Goal: Transaction & Acquisition: Purchase product/service

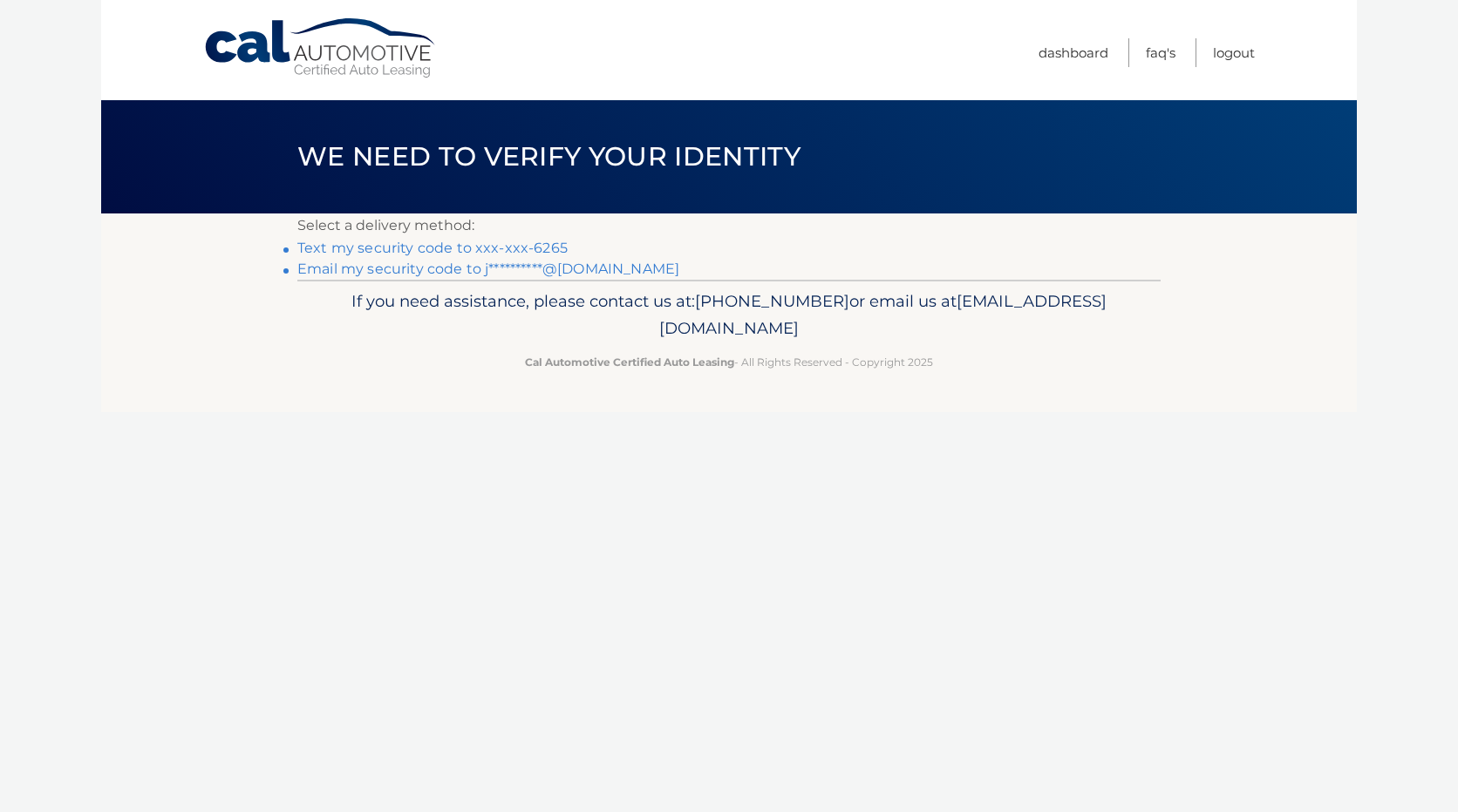
click at [390, 248] on link "Text my security code to xxx-xxx-6265" at bounding box center [432, 248] width 271 height 16
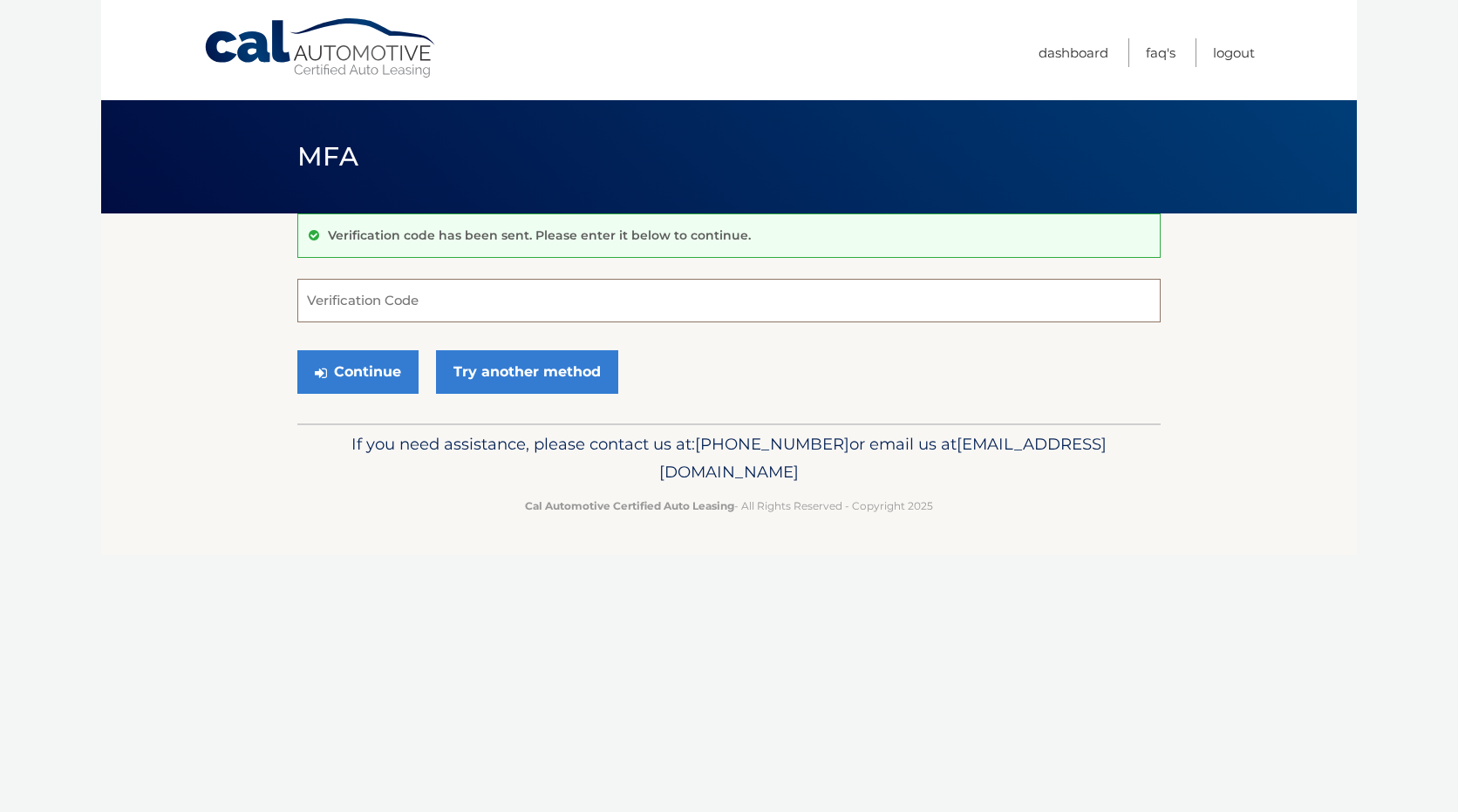
click at [371, 296] on input "Verification Code" at bounding box center [729, 301] width 863 height 44
type input "794957"
click at [341, 370] on button "Continue" at bounding box center [358, 372] width 122 height 44
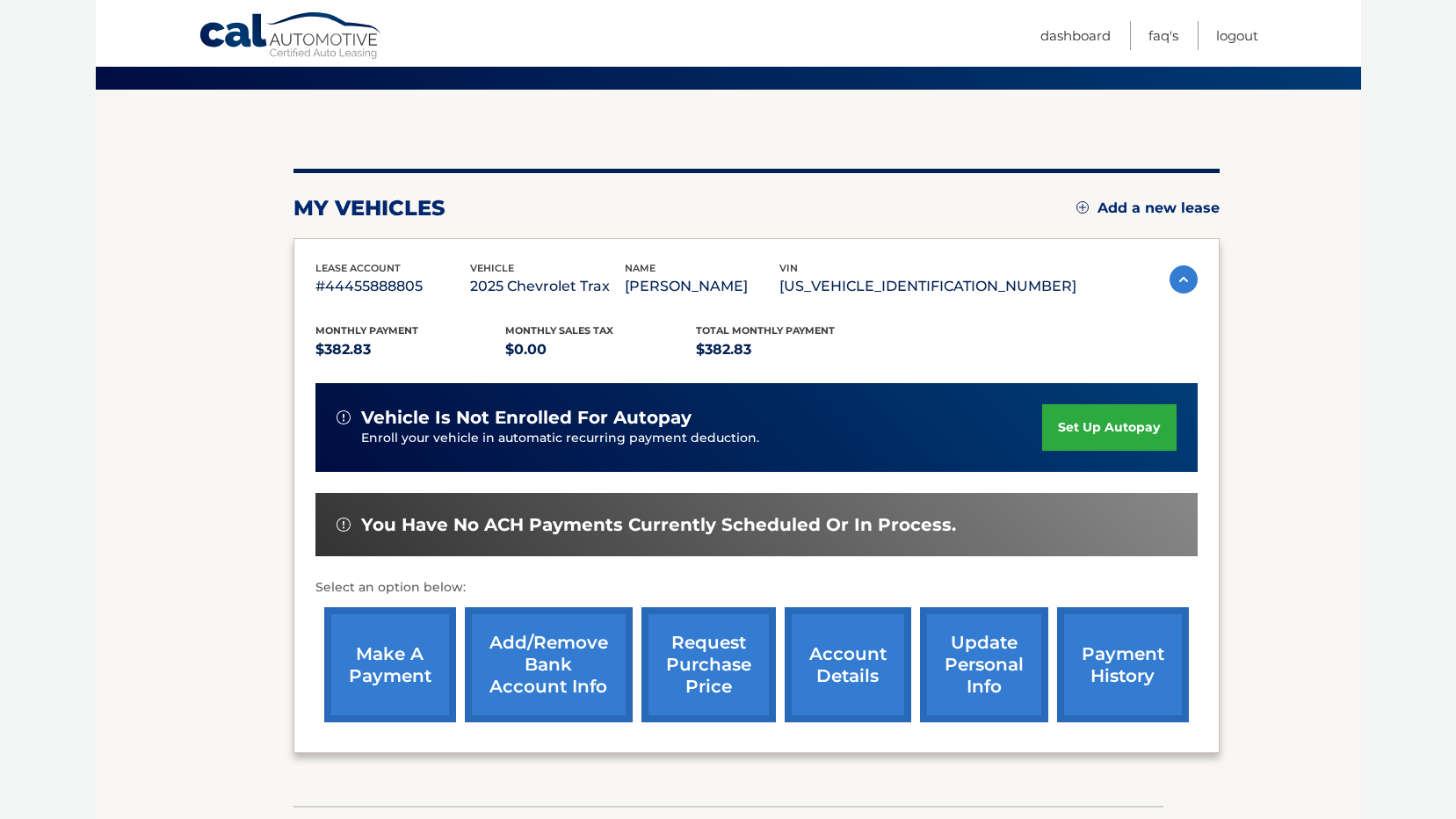
scroll to position [177, 0]
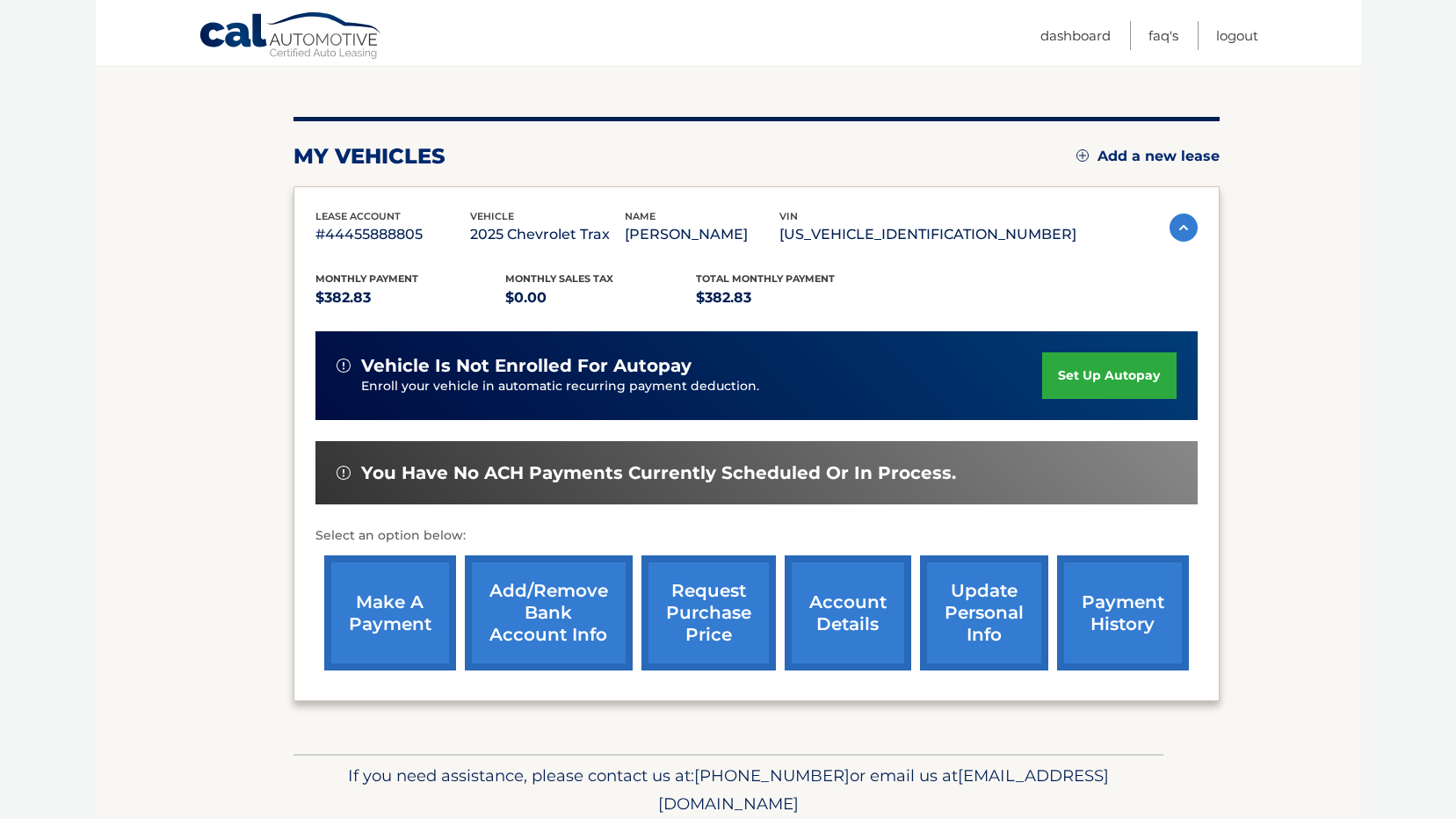
click at [398, 606] on link "make a payment" at bounding box center [390, 613] width 132 height 115
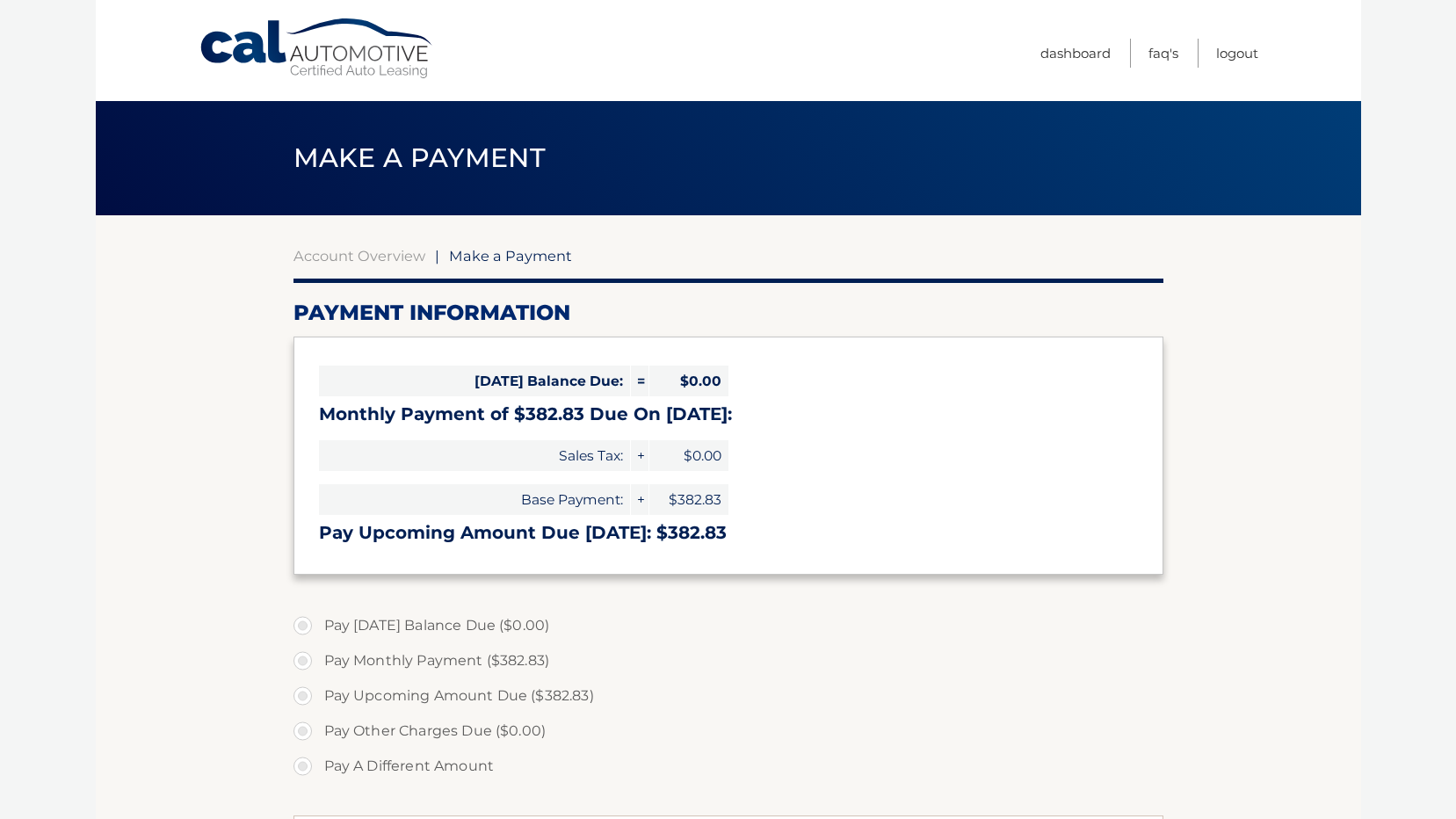
select select "NDBjNGRlYWMtNTM0Mi00ZWVmLWE0ZWEtNmJjZDkyMDE4ZTMy"
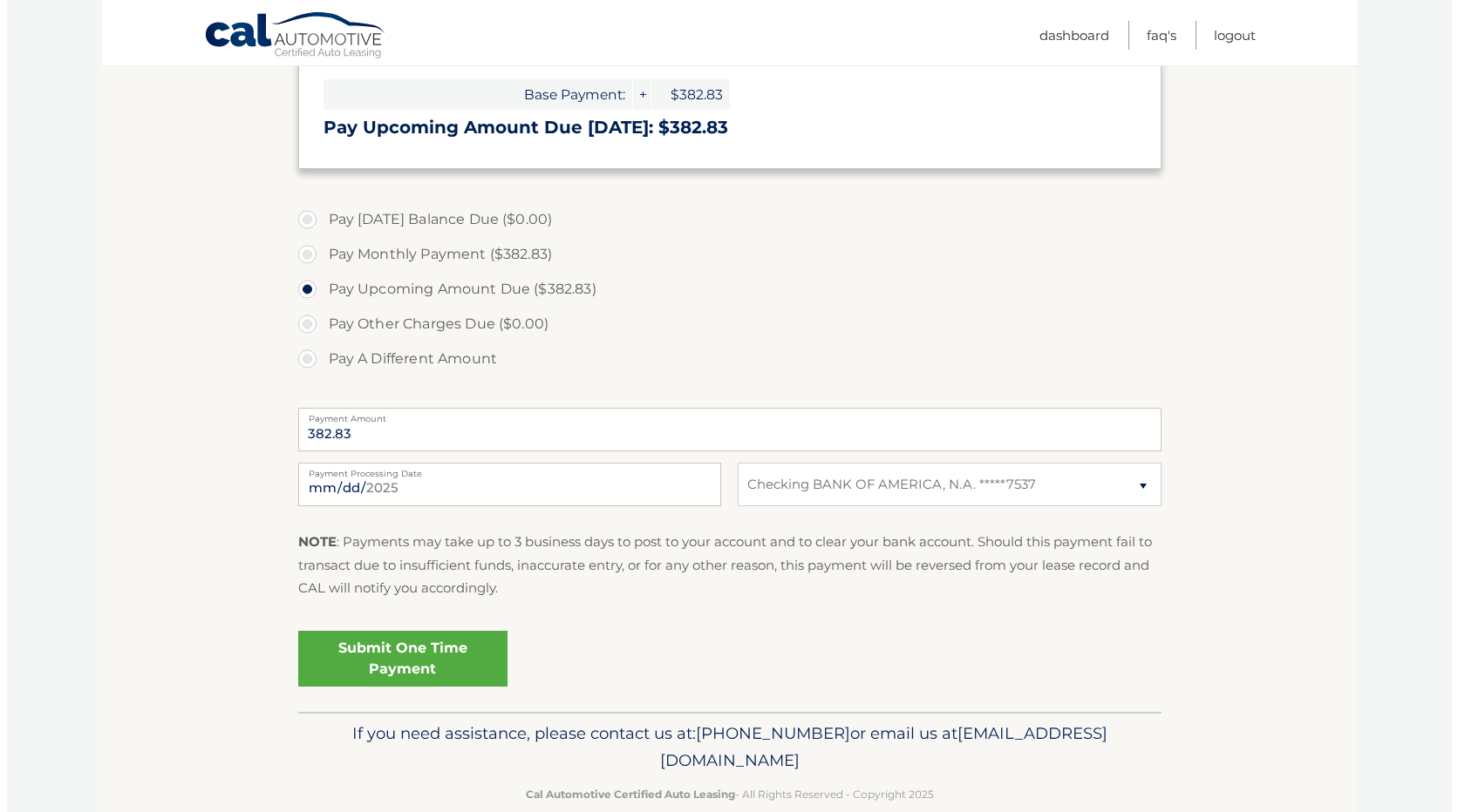
scroll to position [406, 0]
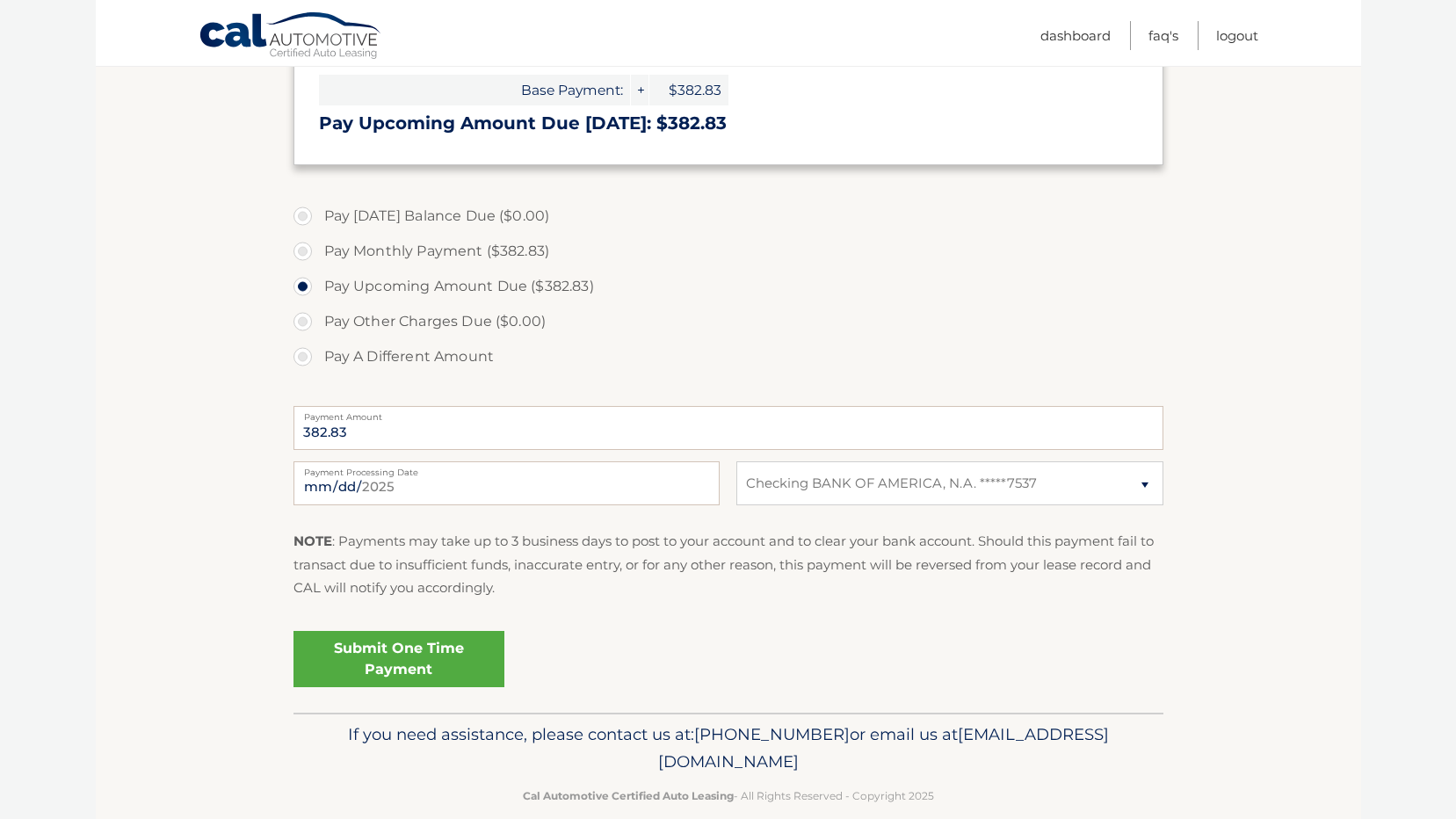
drag, startPoint x: 386, startPoint y: 646, endPoint x: 399, endPoint y: 648, distance: 13.2
click at [399, 648] on link "Submit One Time Payment" at bounding box center [398, 659] width 211 height 56
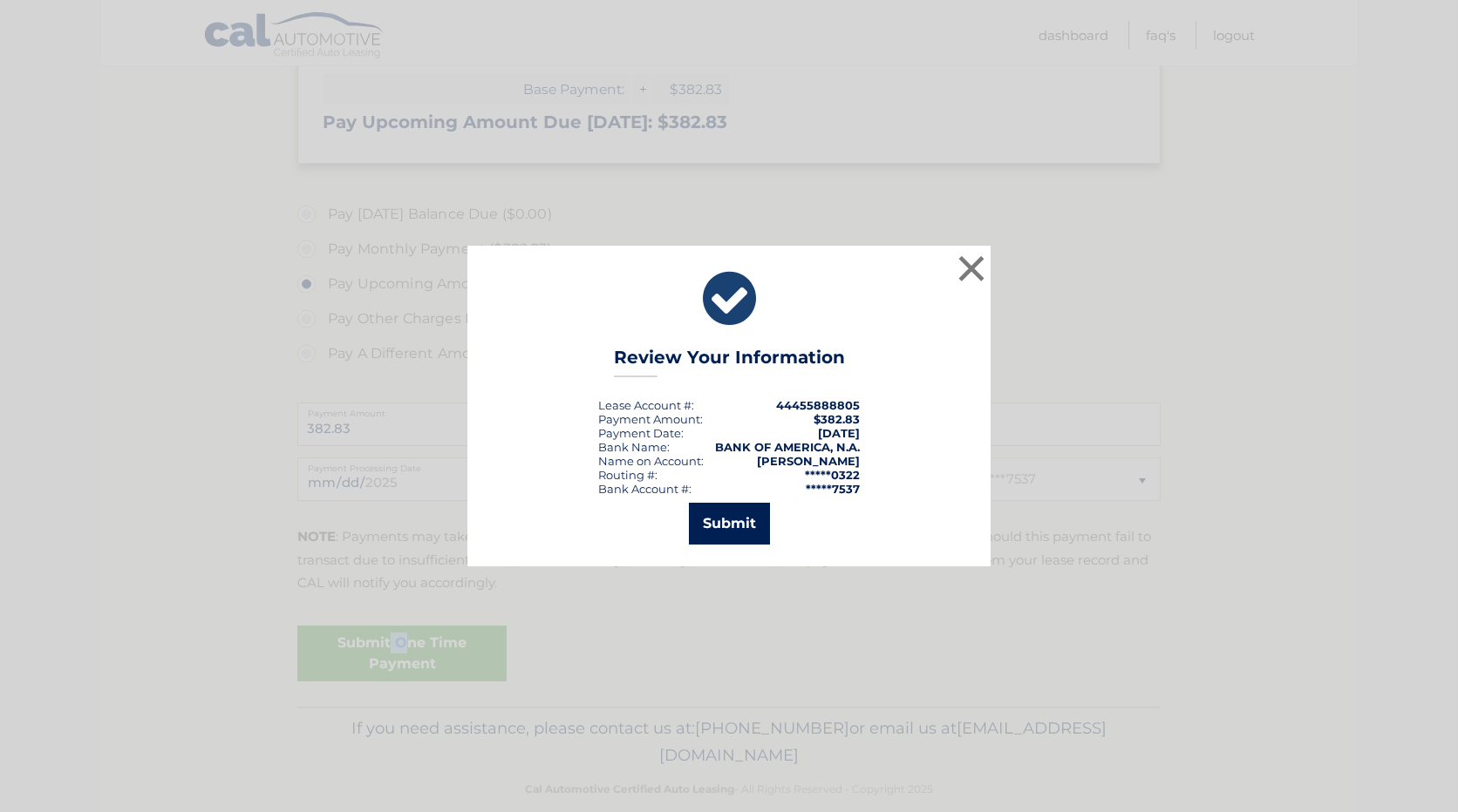
click at [734, 524] on button "Submit" at bounding box center [729, 524] width 81 height 42
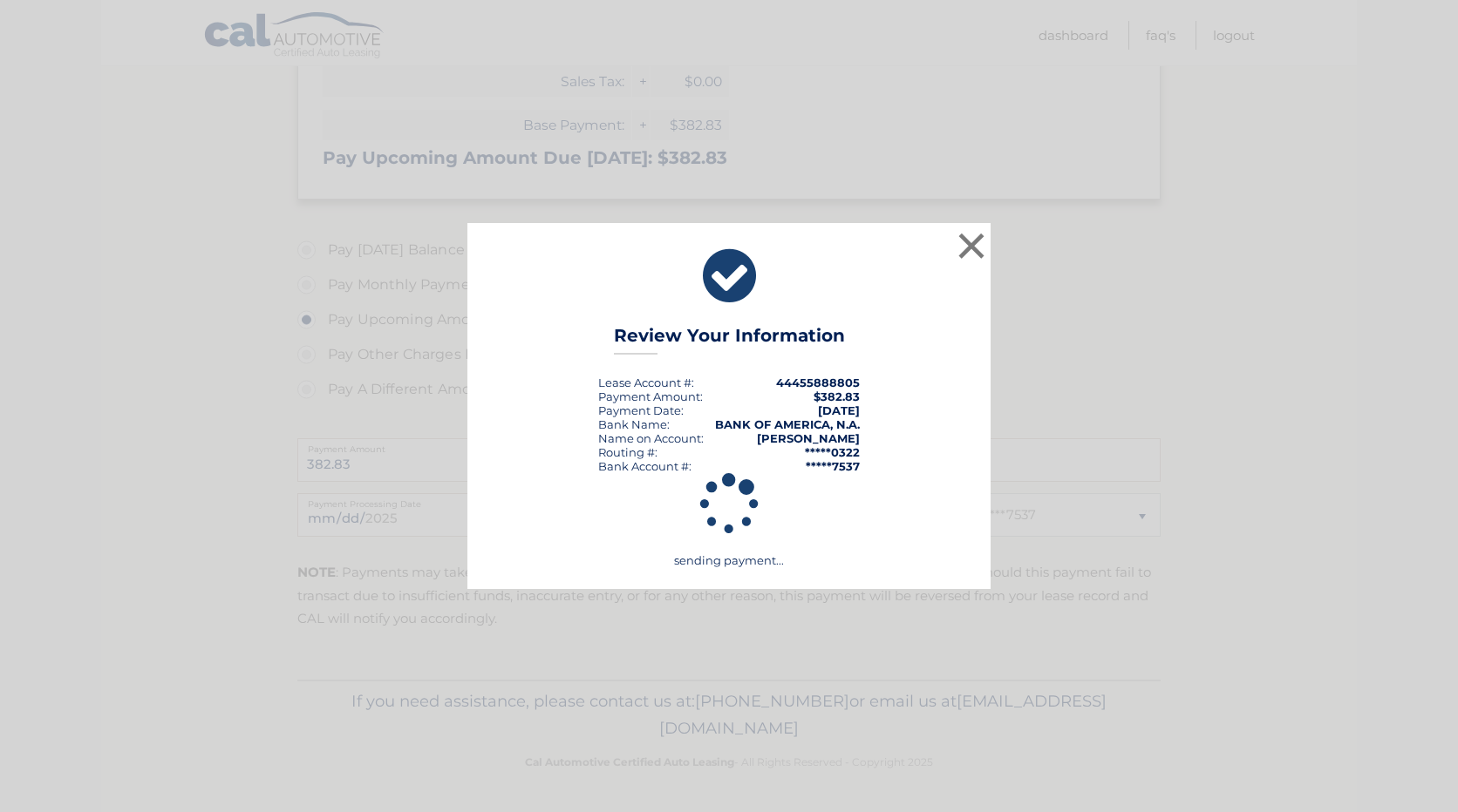
scroll to position [370, 0]
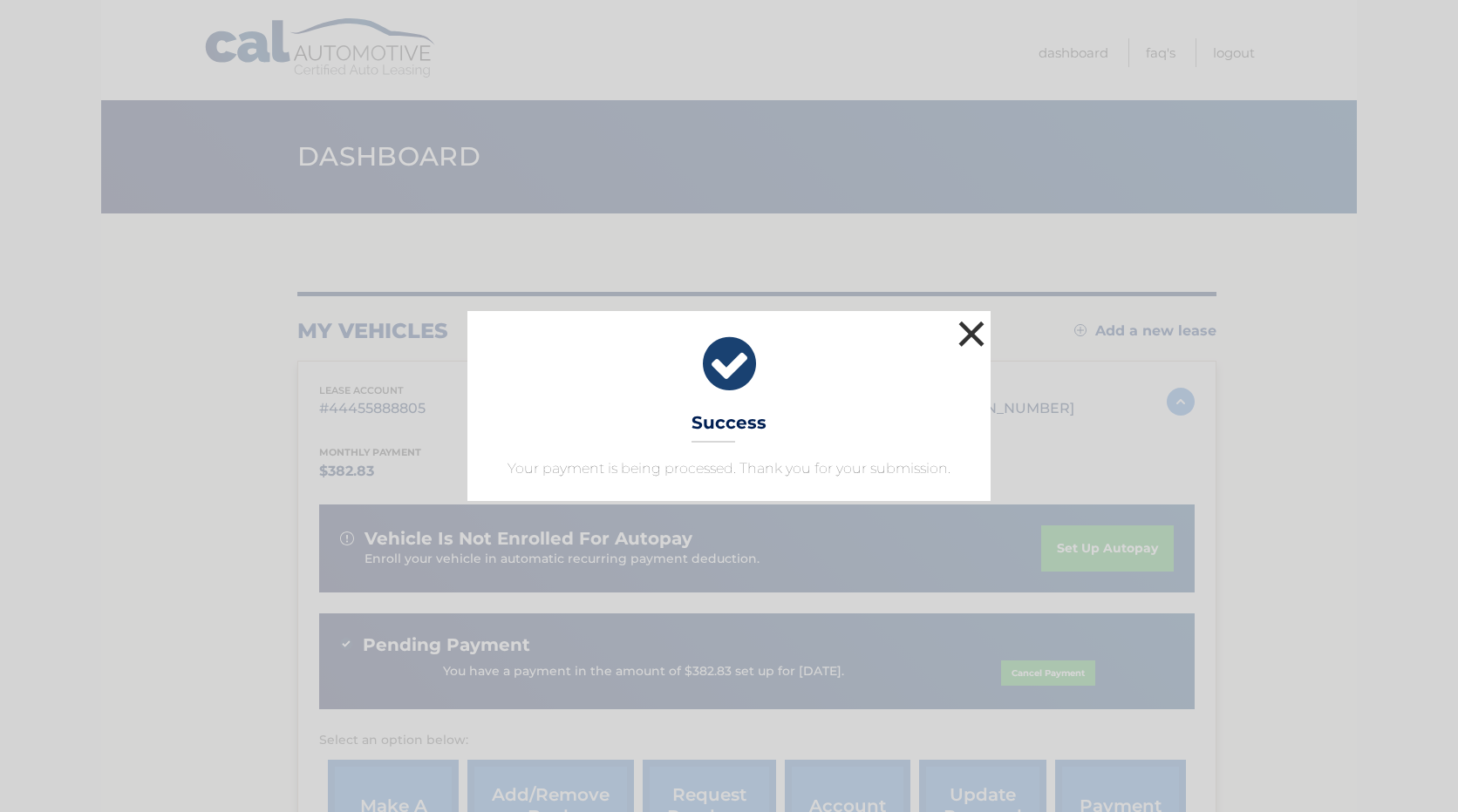
click at [975, 329] on button "×" at bounding box center [971, 334] width 34 height 34
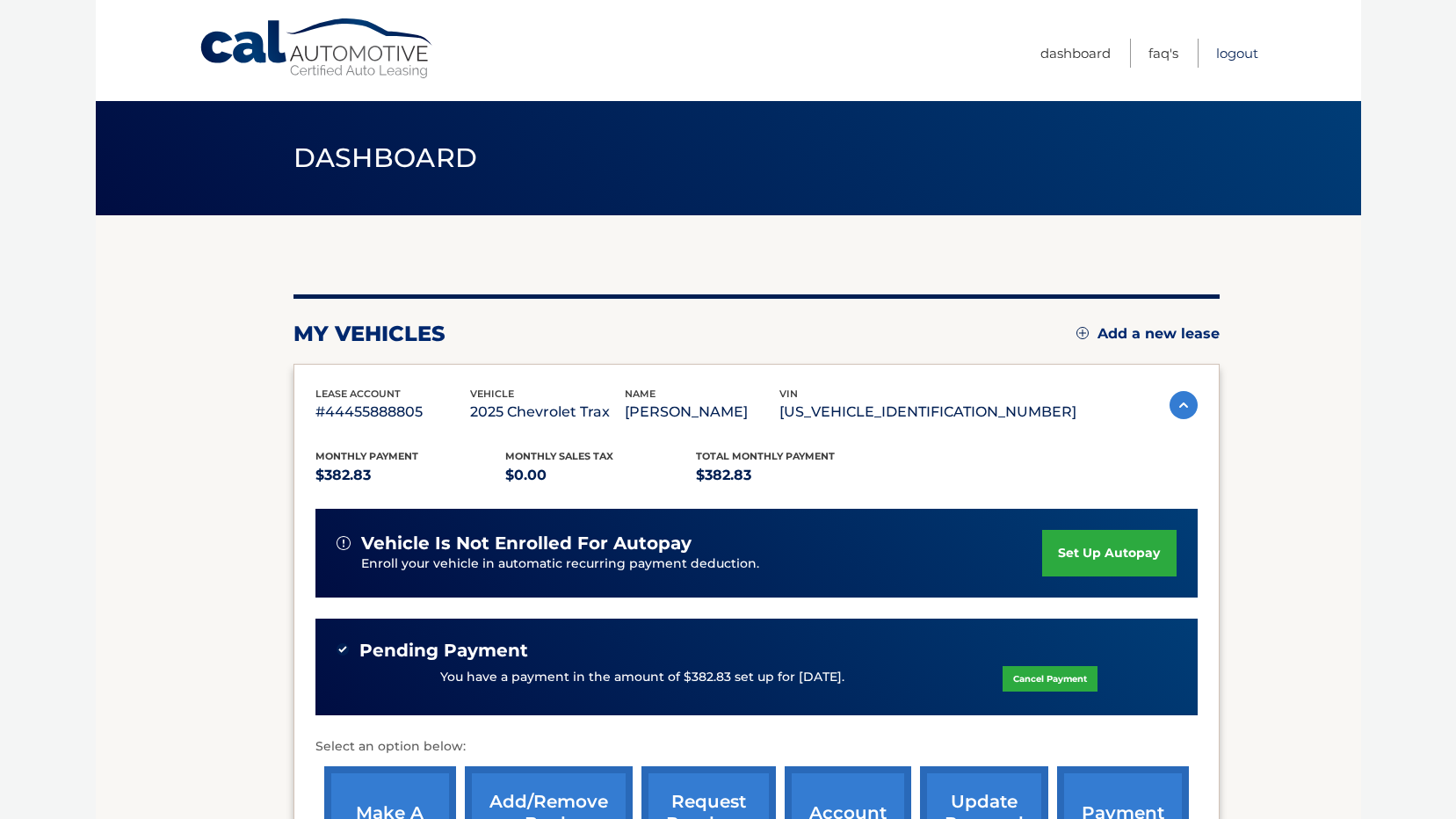
click at [1232, 53] on link "Logout" at bounding box center [1237, 53] width 42 height 29
